Goal: Task Accomplishment & Management: Complete application form

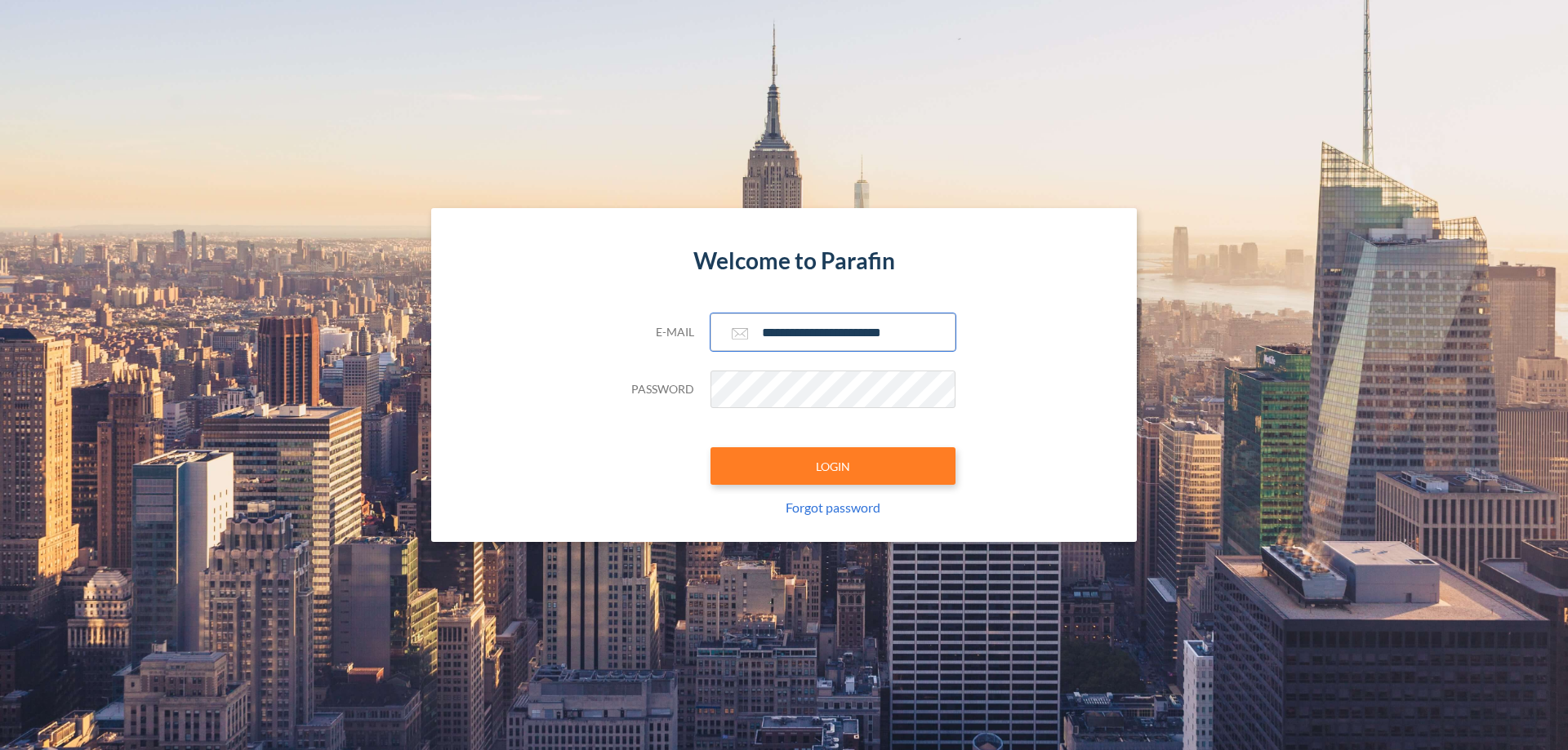
type input "**********"
click at [833, 466] on button "LOGIN" at bounding box center [833, 466] width 245 height 37
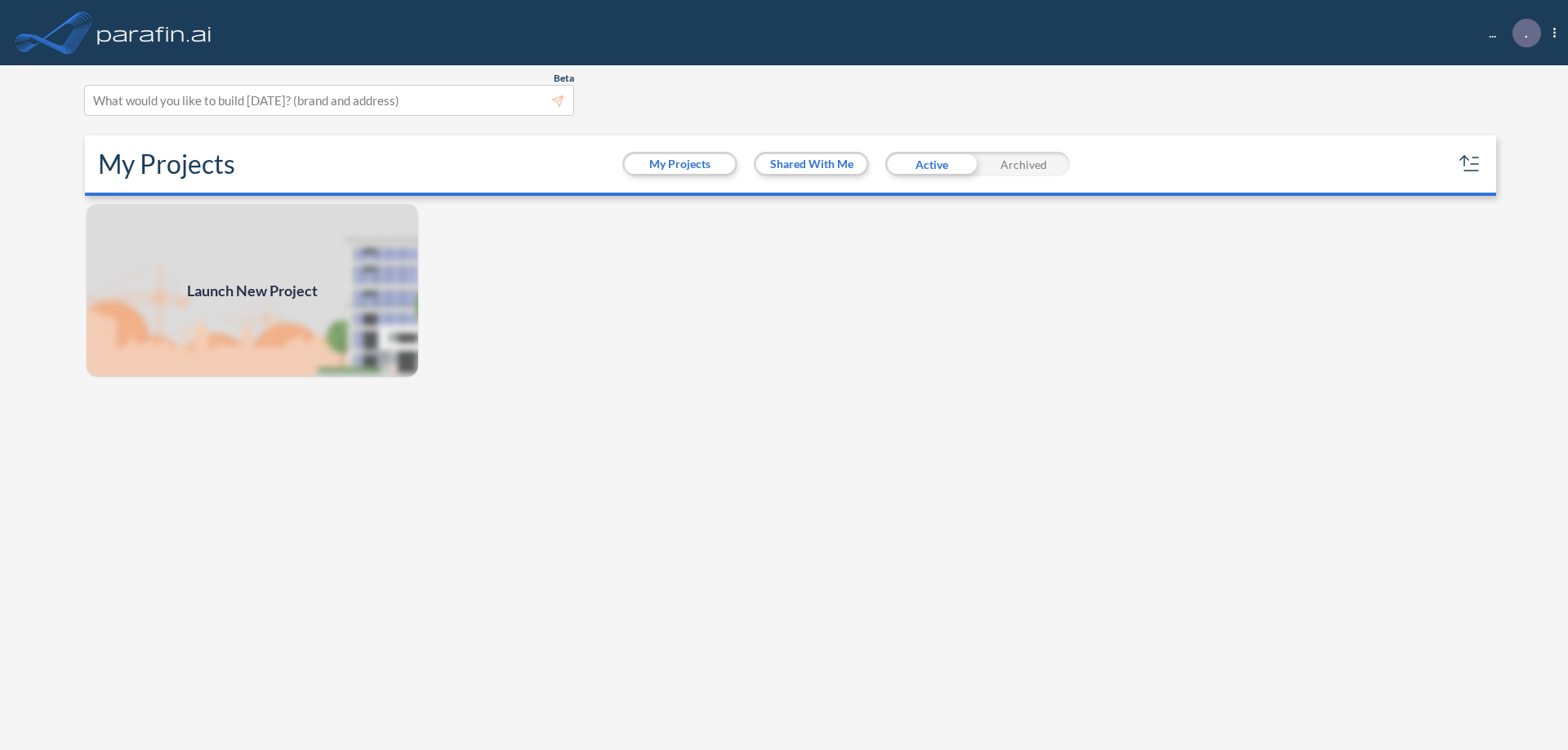
scroll to position [4, 0]
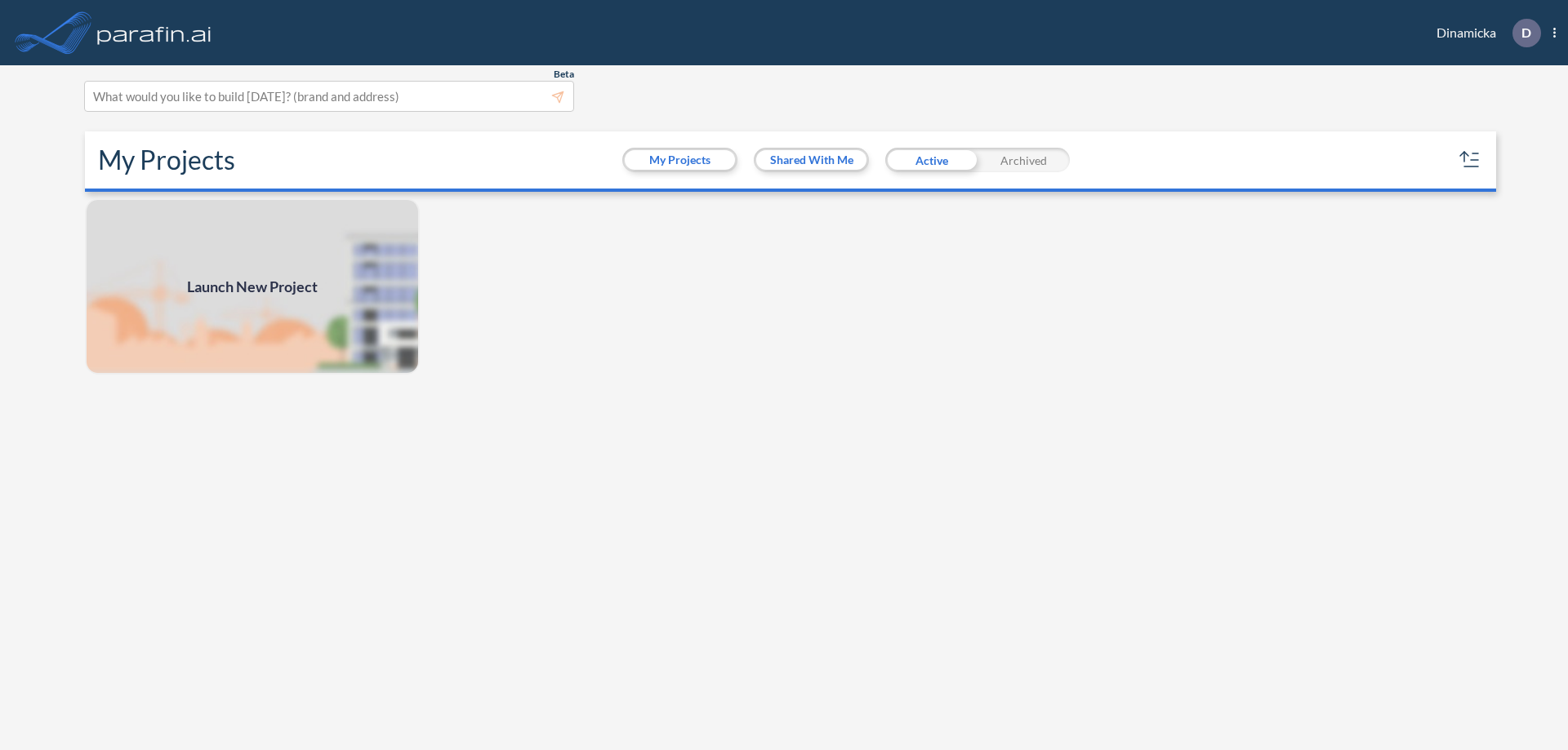
click at [252, 287] on span "Launch New Project" at bounding box center [252, 287] width 131 height 22
